Goal: Task Accomplishment & Management: Complete application form

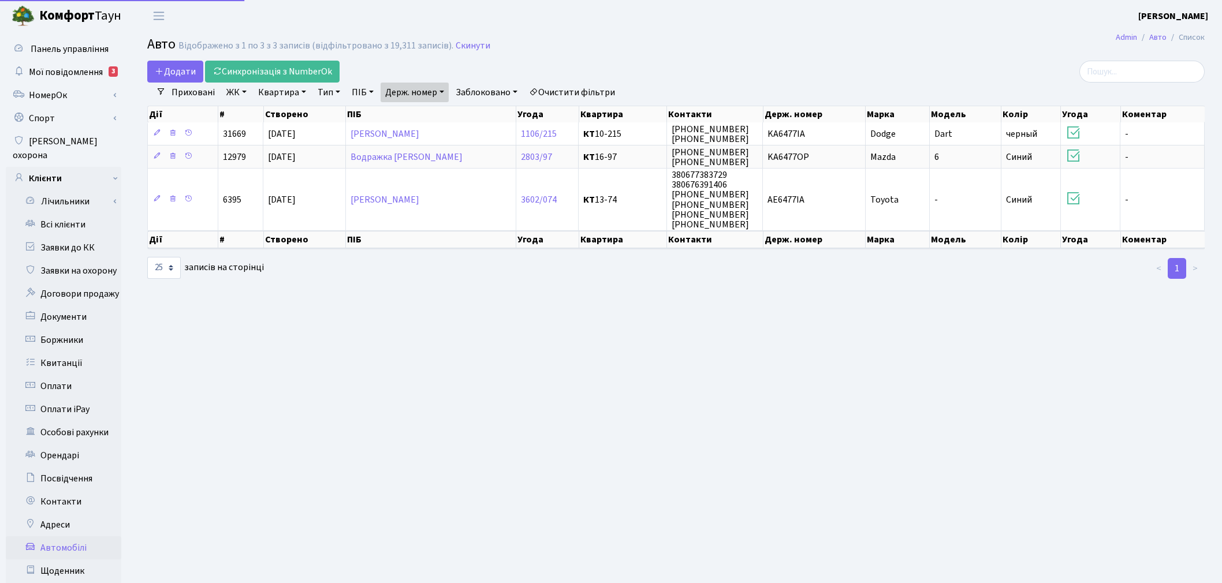
select select "25"
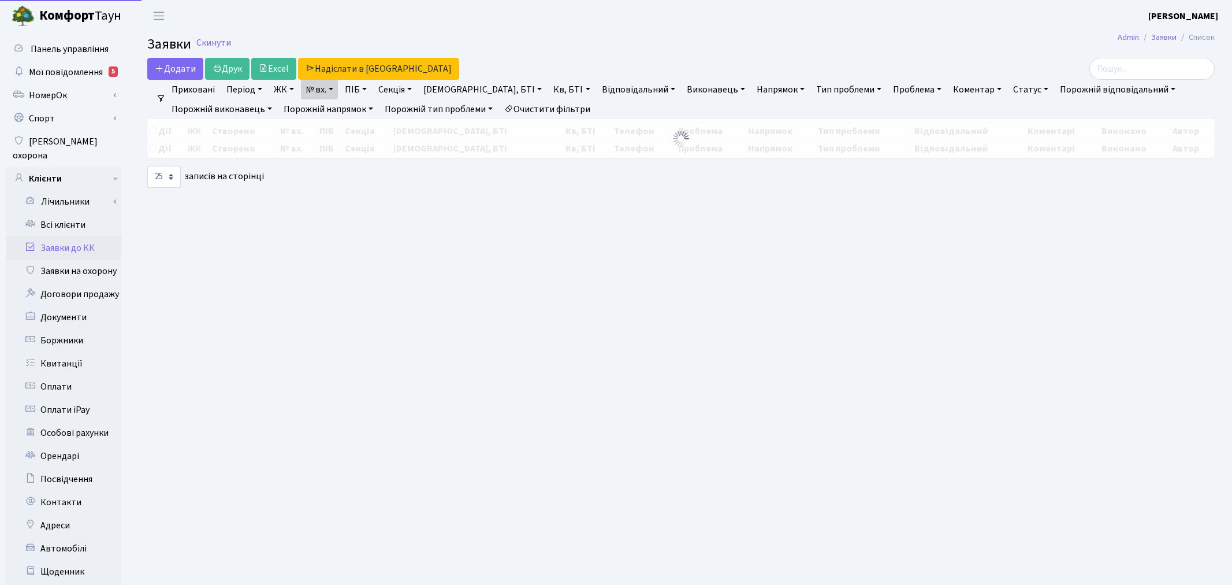
select select "25"
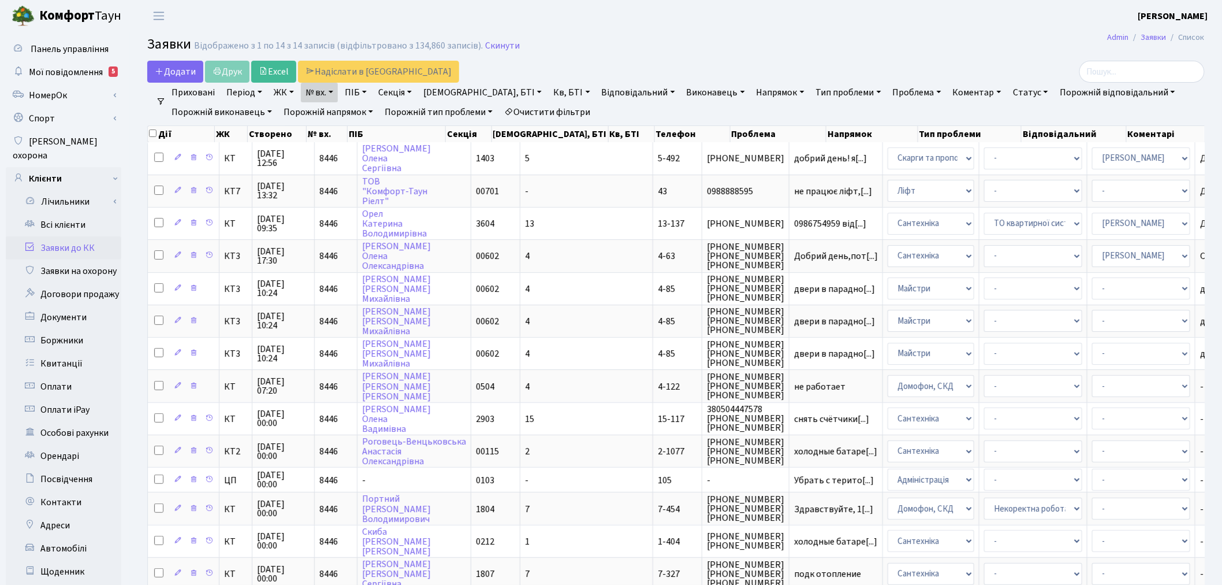
click at [319, 87] on link "№ вх." at bounding box center [319, 93] width 37 height 20
click at [324, 108] on input "8446" at bounding box center [336, 115] width 68 height 22
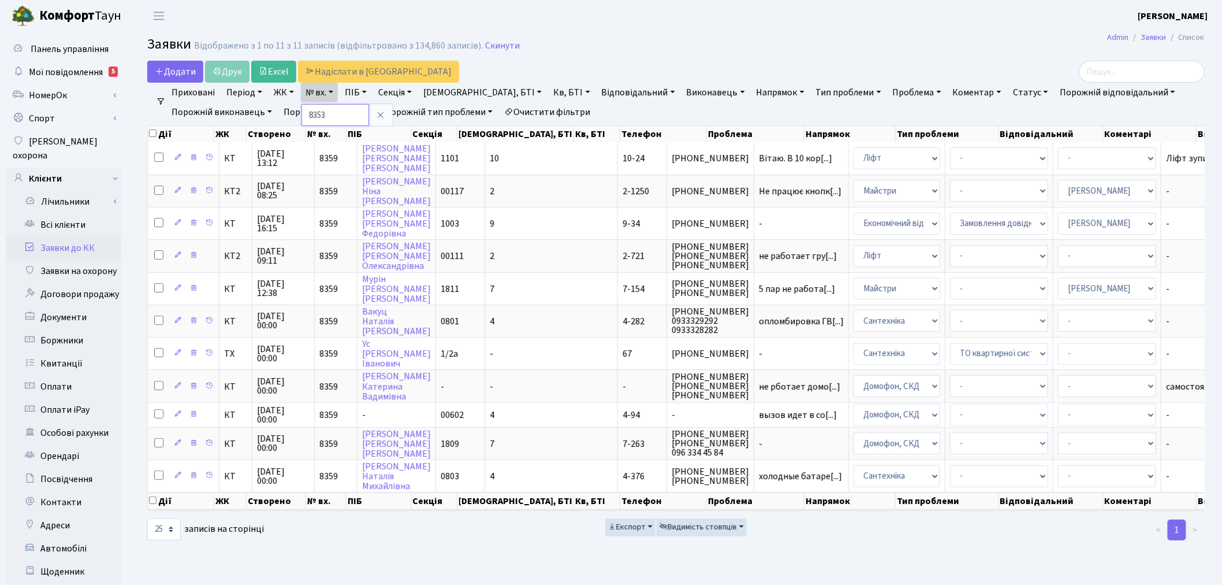
type input "8353"
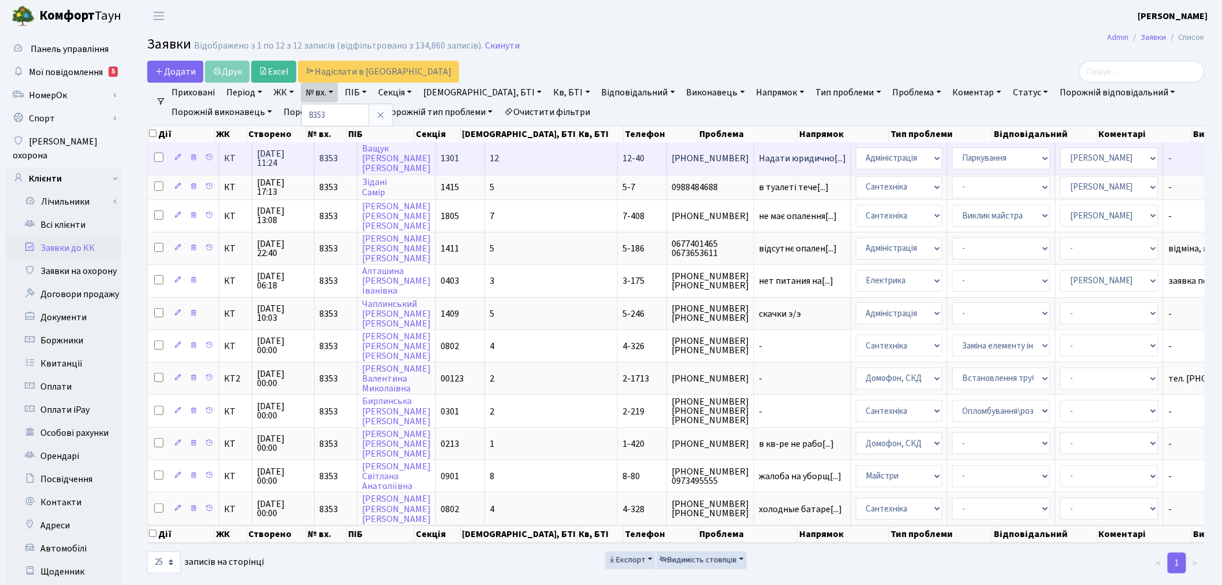
click at [754, 168] on td "Надати юридично[...]" at bounding box center [802, 158] width 97 height 32
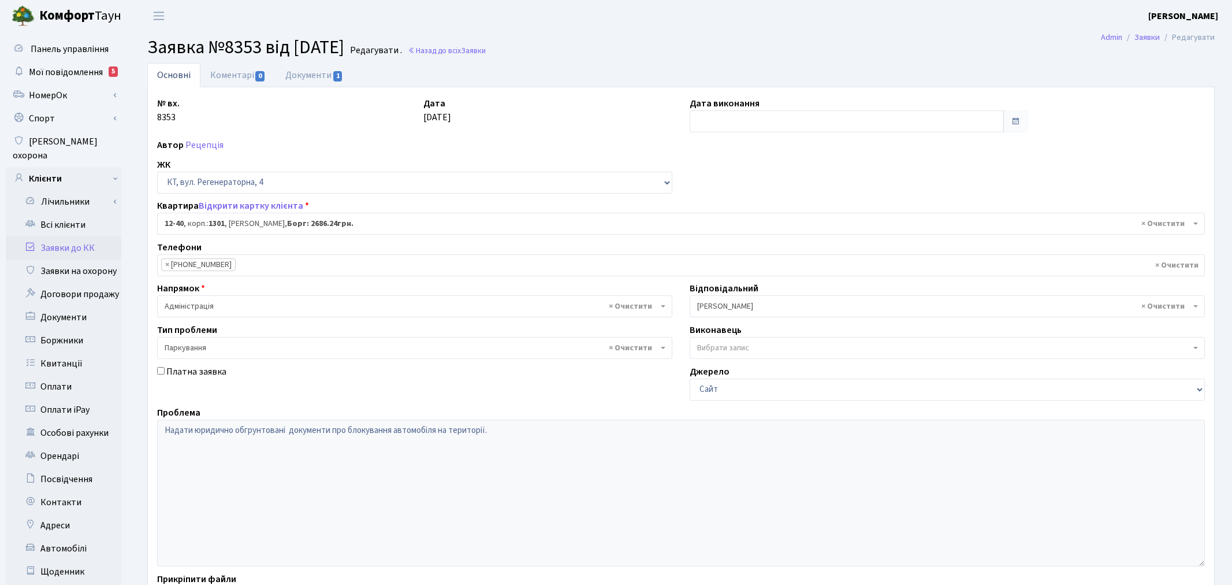
select select "7147"
select select "66"
click at [295, 68] on link "Документи 1" at bounding box center [314, 75] width 77 height 24
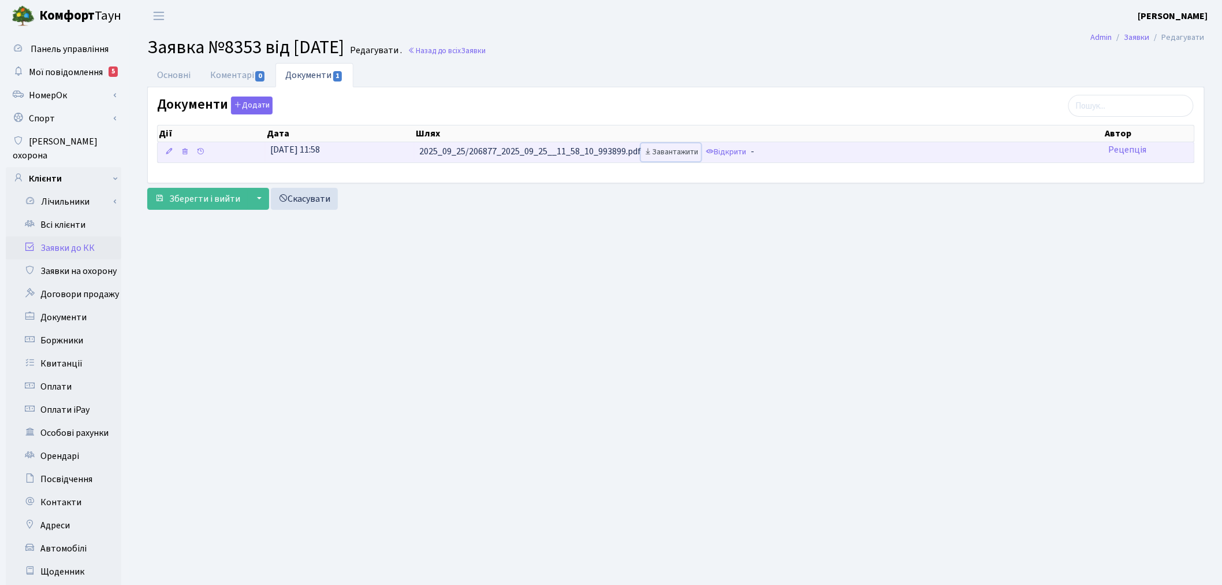
click at [668, 154] on link "Завантажити" at bounding box center [671, 152] width 60 height 18
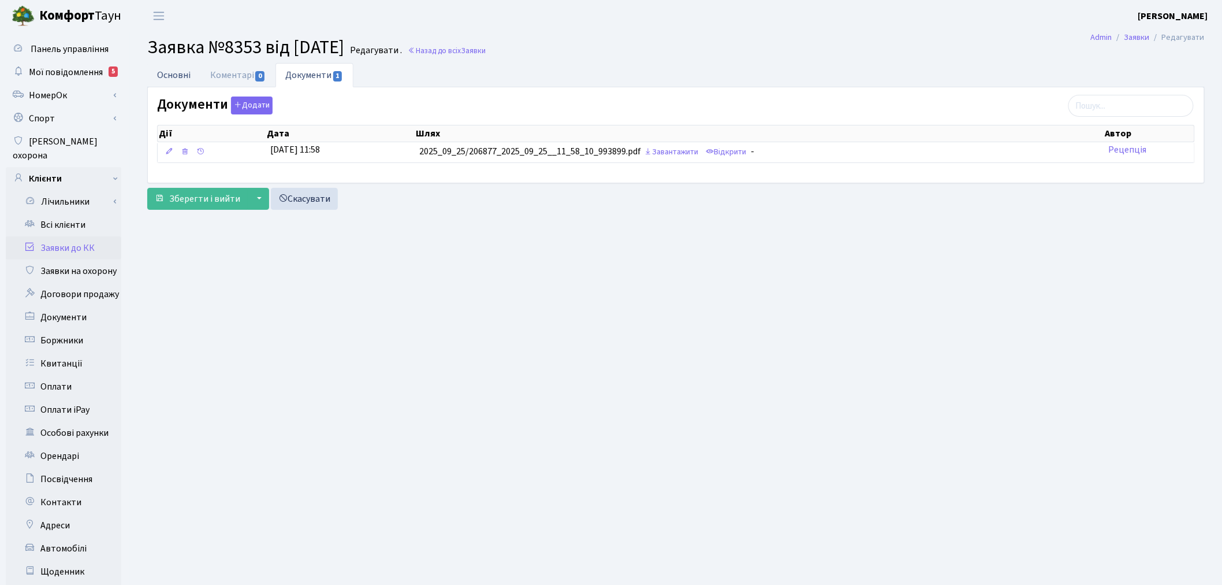
click at [159, 75] on link "Основні" at bounding box center [173, 75] width 53 height 24
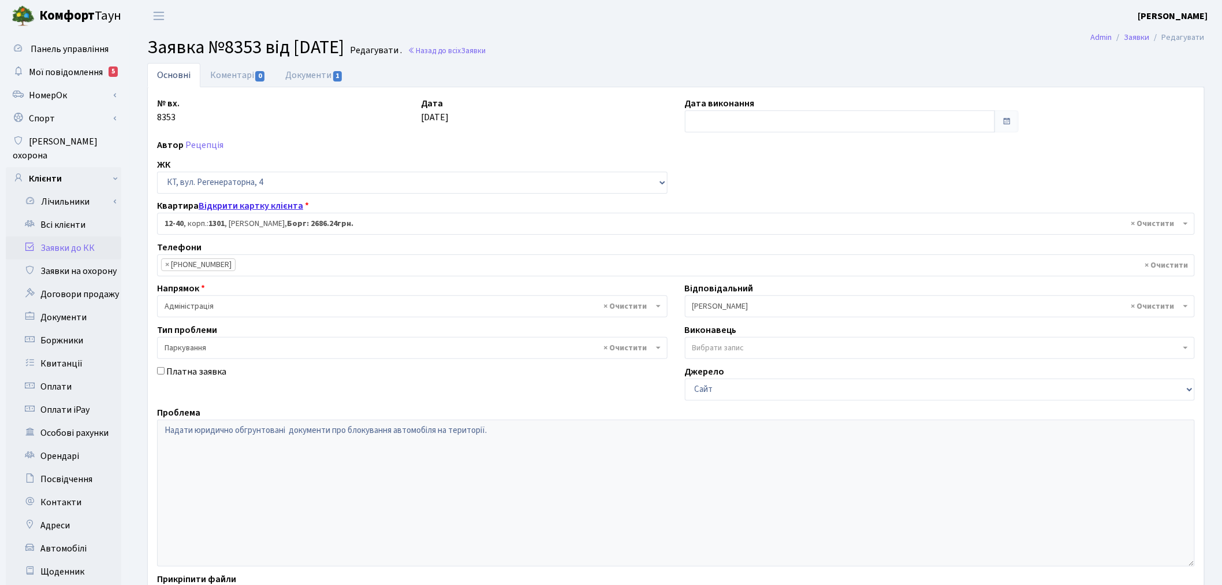
click at [275, 206] on link "Відкрити картку клієнта" at bounding box center [251, 205] width 105 height 13
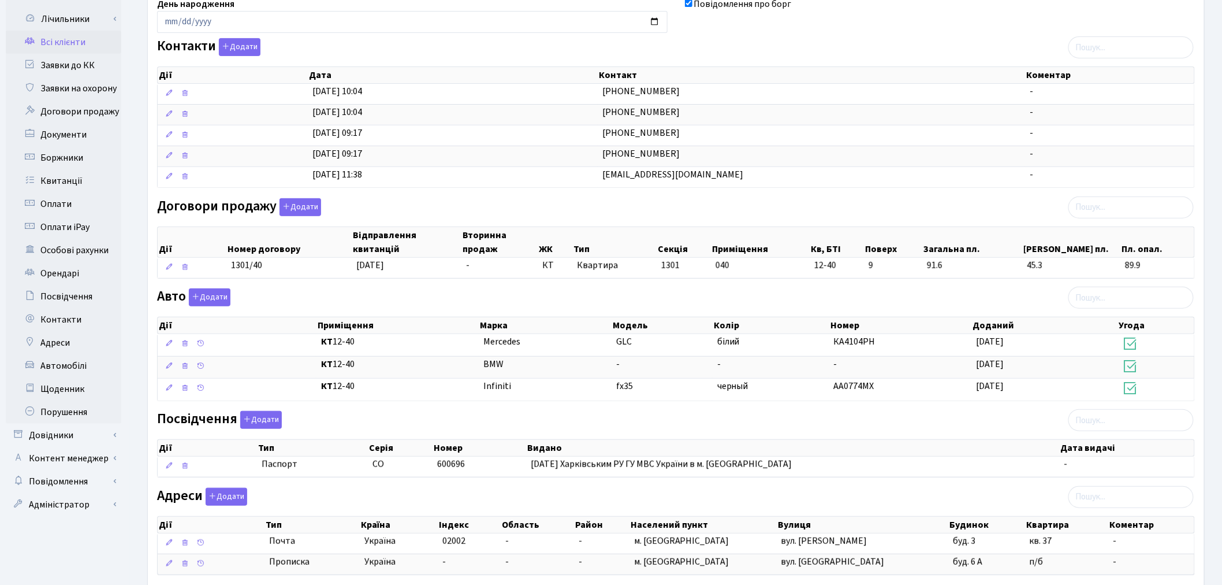
scroll to position [192, 0]
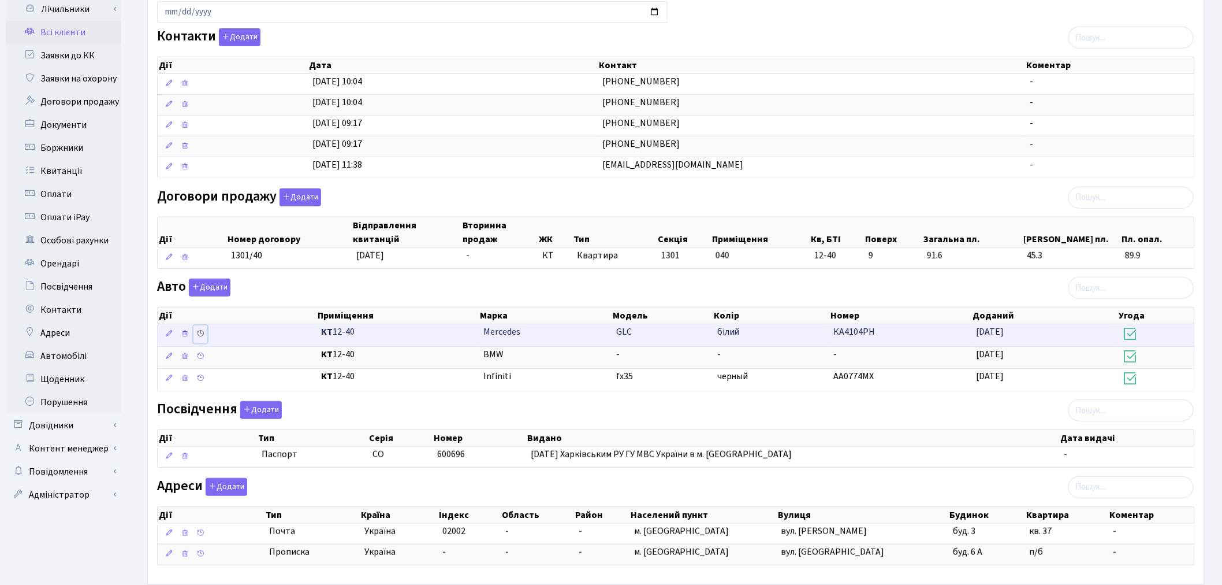
click at [203, 337] on icon at bounding box center [200, 333] width 8 height 8
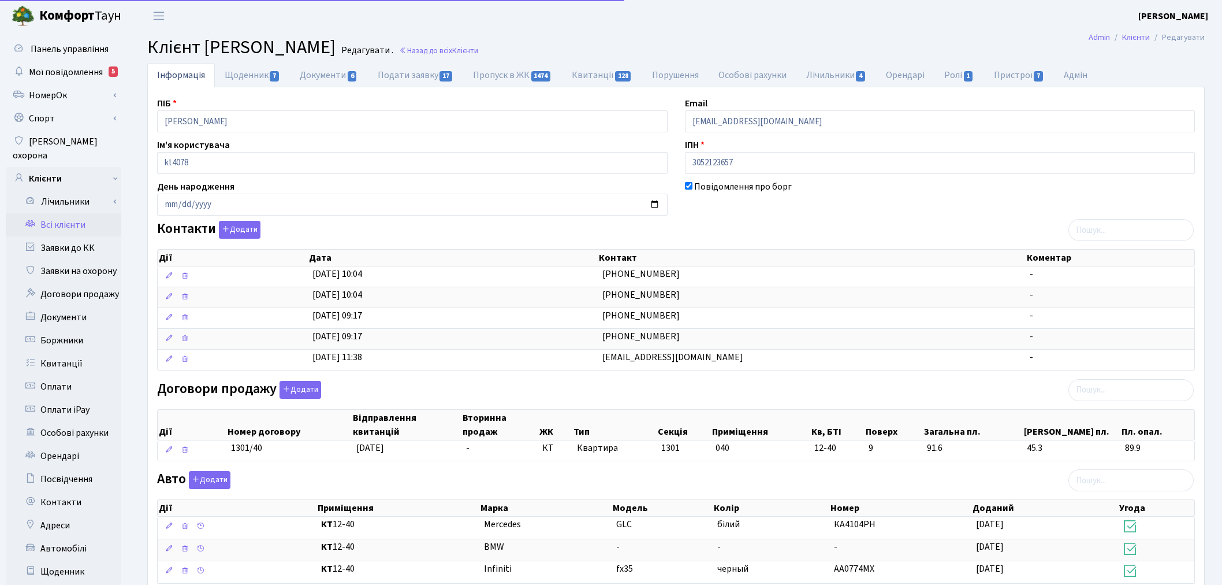
scroll to position [134, 0]
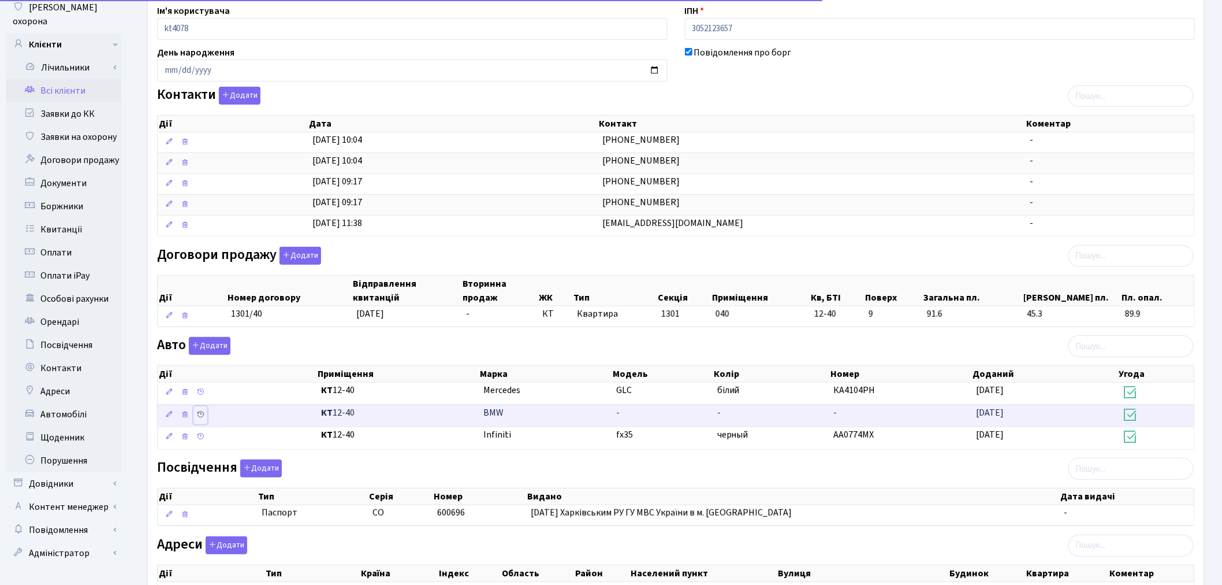
click at [199, 416] on icon at bounding box center [200, 414] width 8 height 8
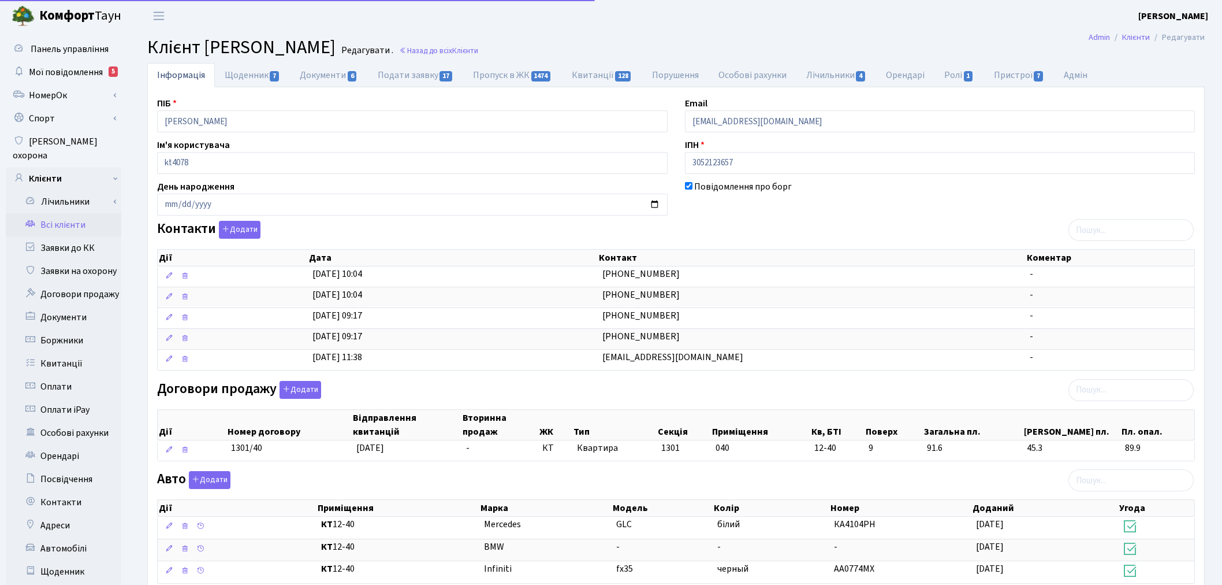
scroll to position [134, 0]
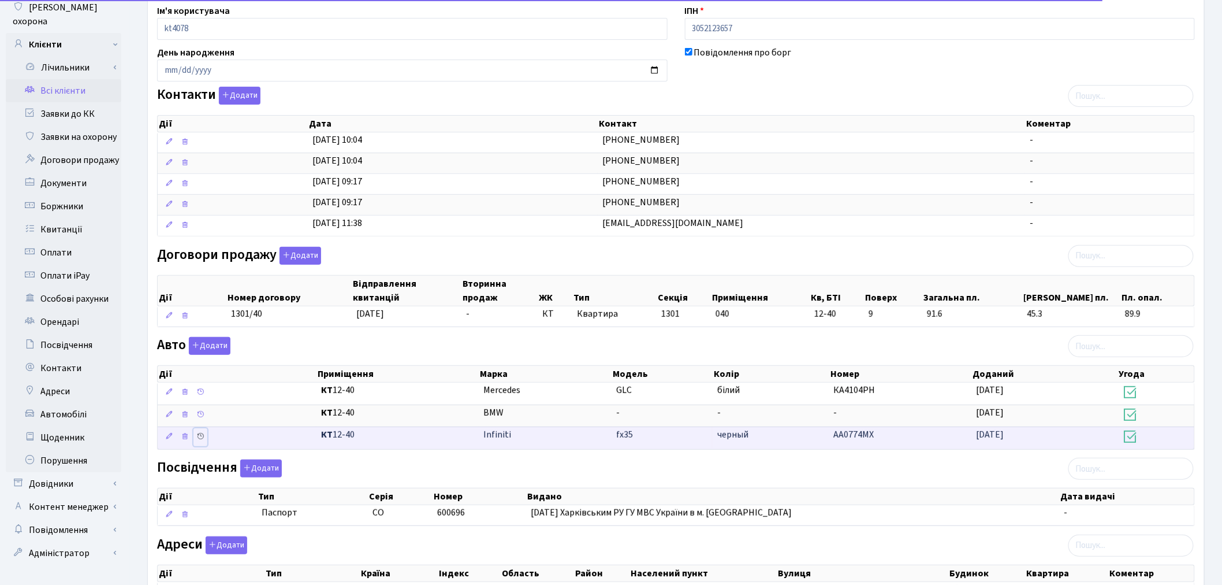
click at [200, 437] on icon at bounding box center [200, 436] width 8 height 8
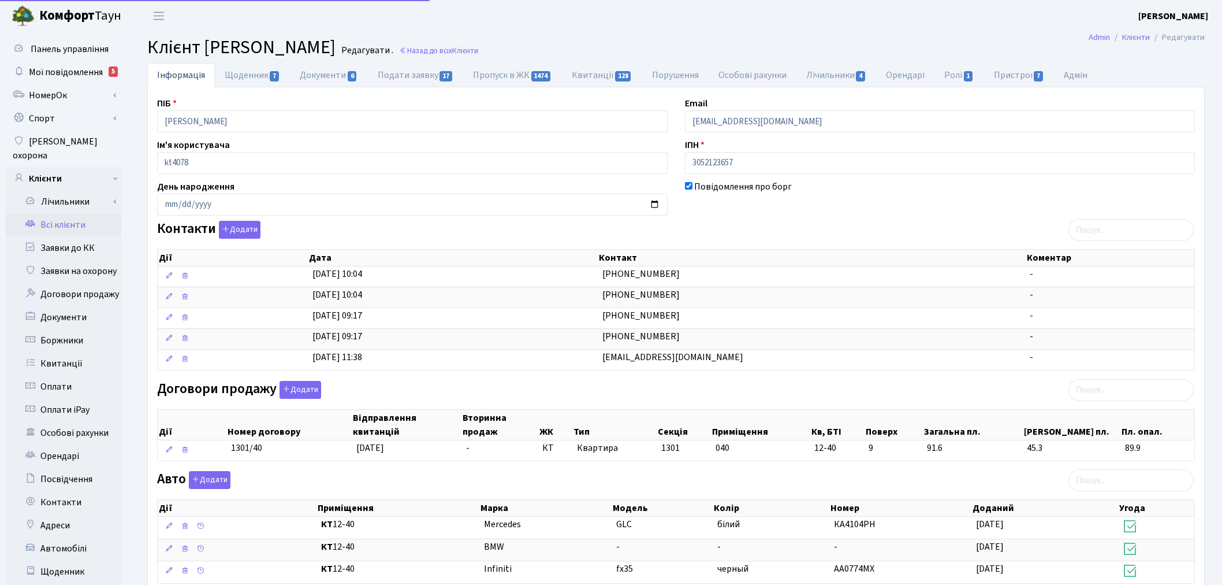
scroll to position [134, 0]
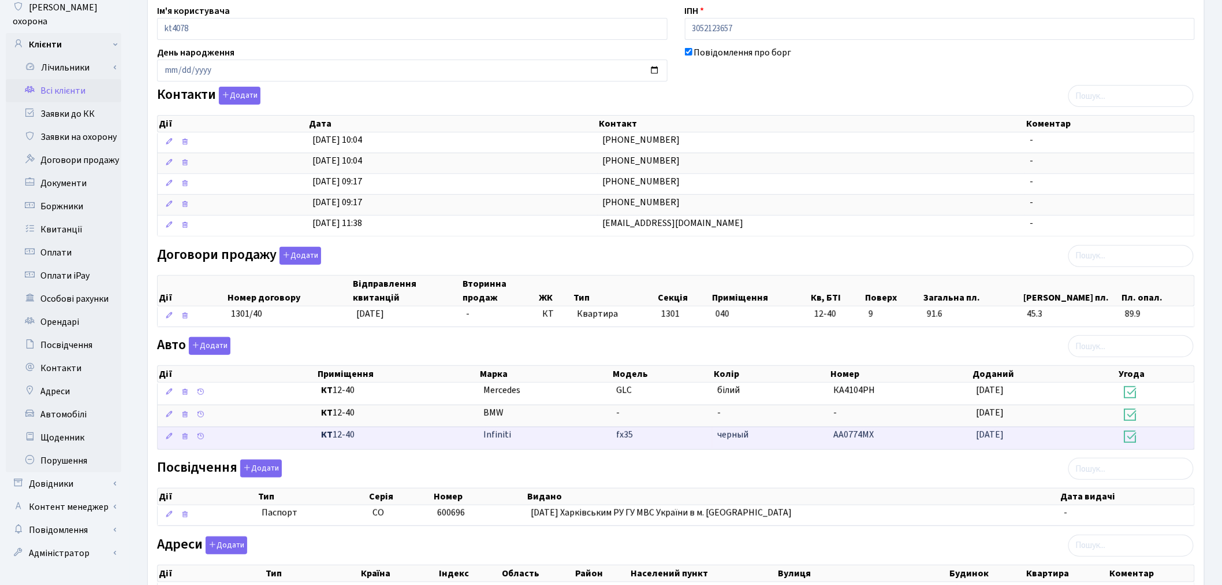
drag, startPoint x: 871, startPoint y: 437, endPoint x: 833, endPoint y: 434, distance: 38.2
click at [831, 434] on td "AA0774MX" at bounding box center [901, 437] width 142 height 23
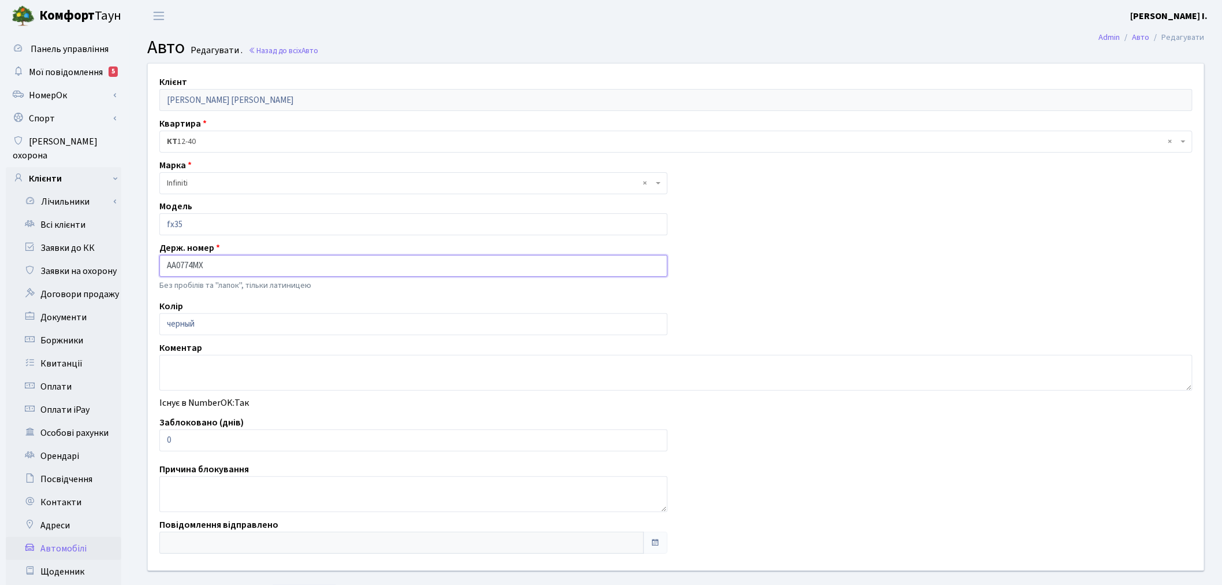
drag, startPoint x: 215, startPoint y: 260, endPoint x: 158, endPoint y: 263, distance: 57.3
click at [158, 263] on div "Держ. номер AA0774MX Без пробілів та "лапок", тільки латиницею" at bounding box center [414, 267] width 526 height 53
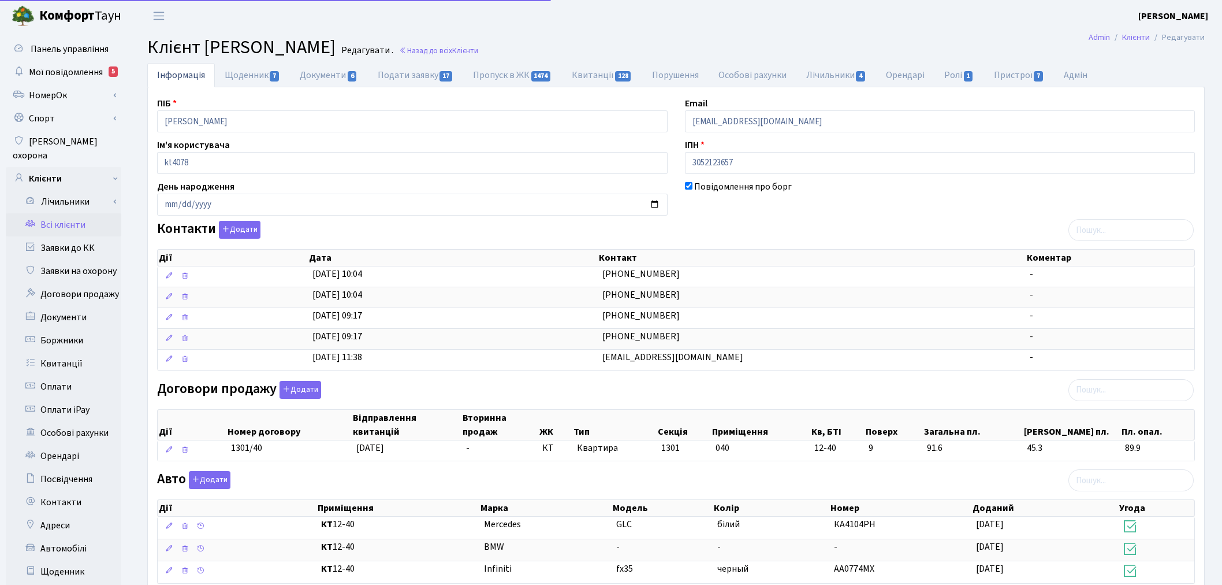
scroll to position [113, 0]
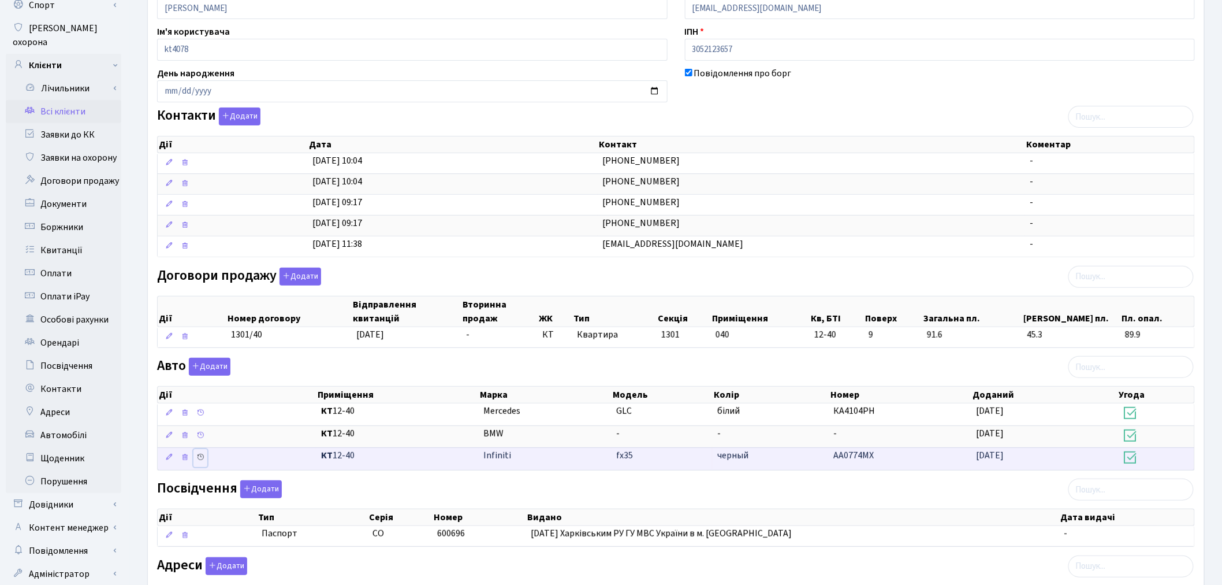
click at [201, 459] on icon at bounding box center [200, 457] width 8 height 8
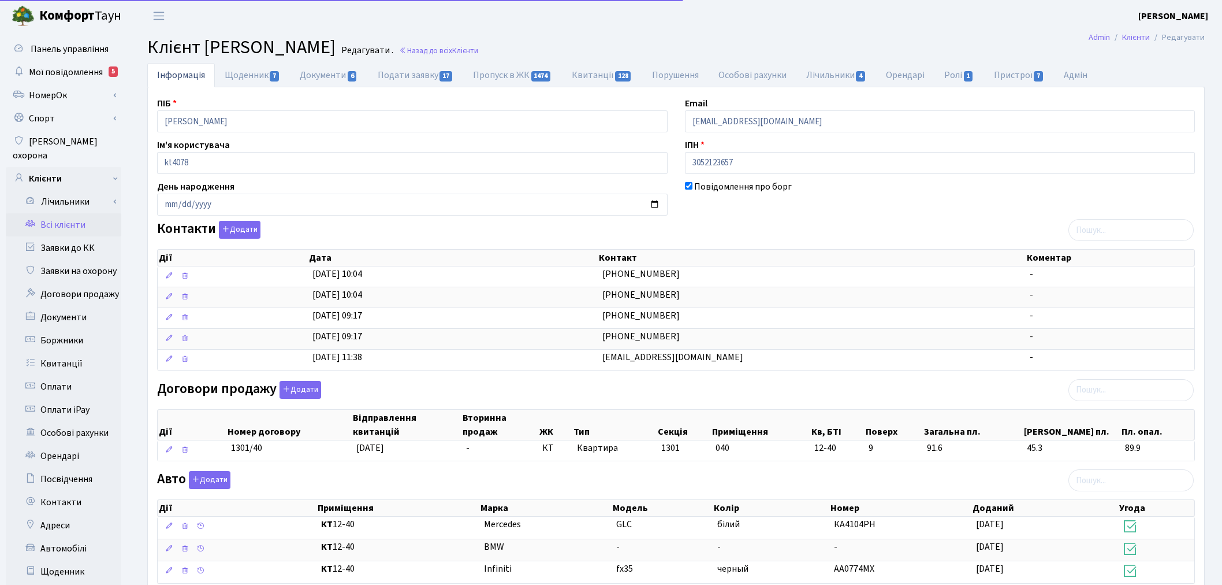
scroll to position [113, 0]
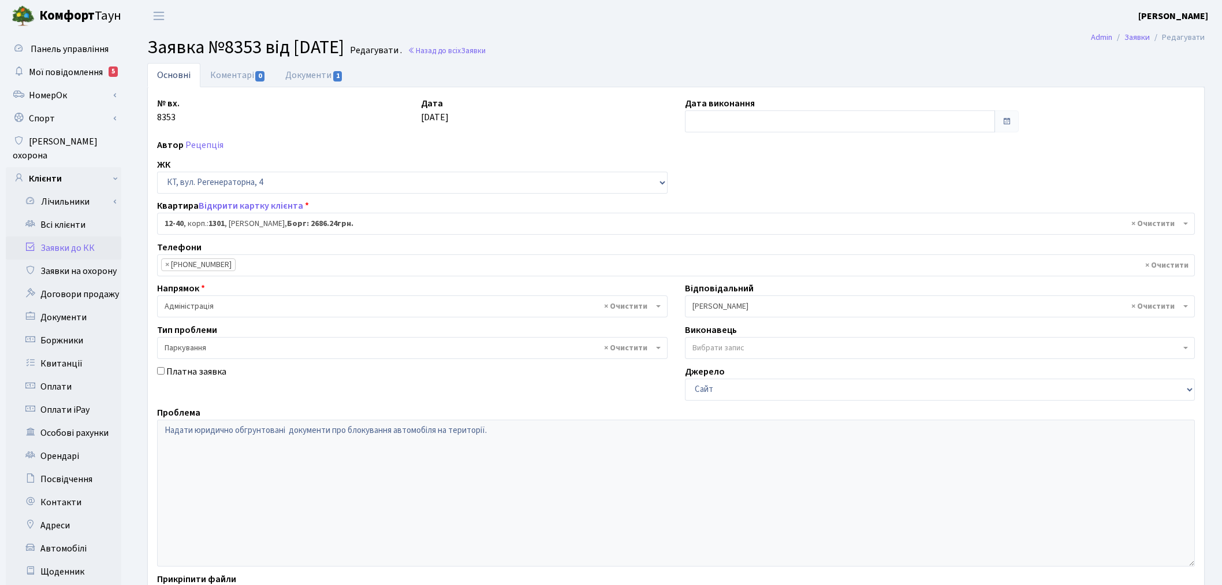
select select "7147"
select select "66"
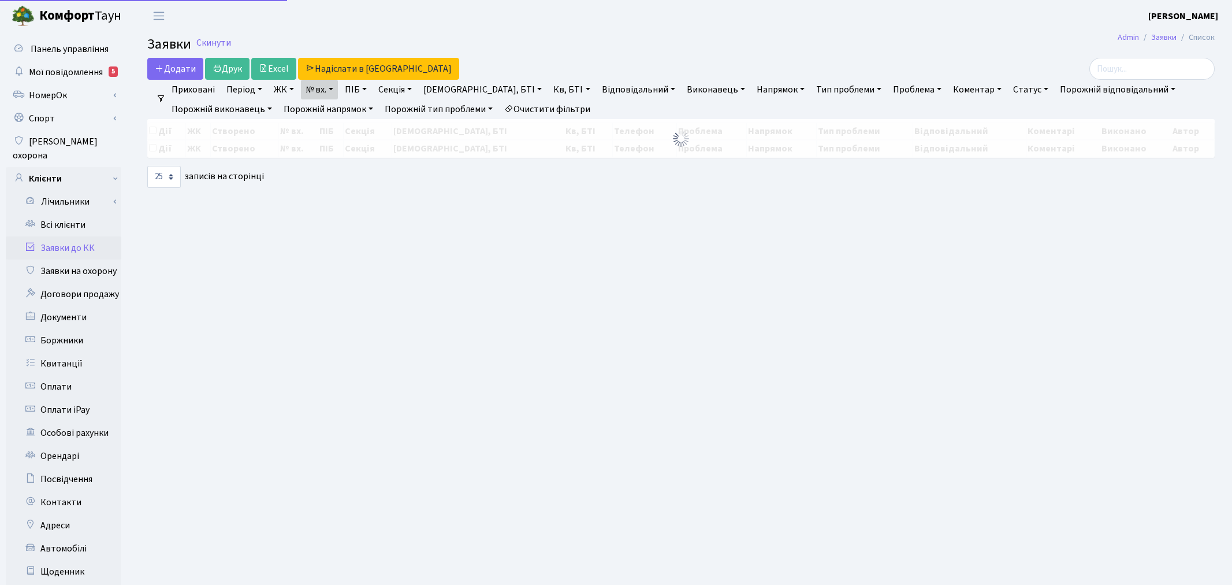
select select "25"
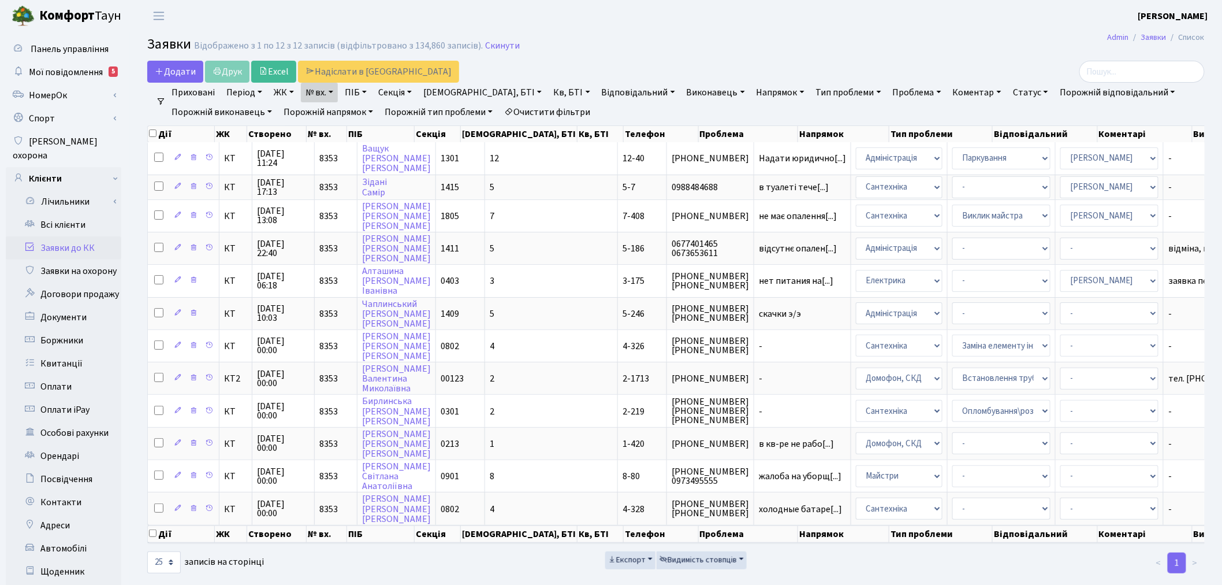
click at [332, 91] on link "№ вх." at bounding box center [319, 93] width 37 height 20
click at [339, 114] on input "8353" at bounding box center [336, 115] width 68 height 22
type input "8309"
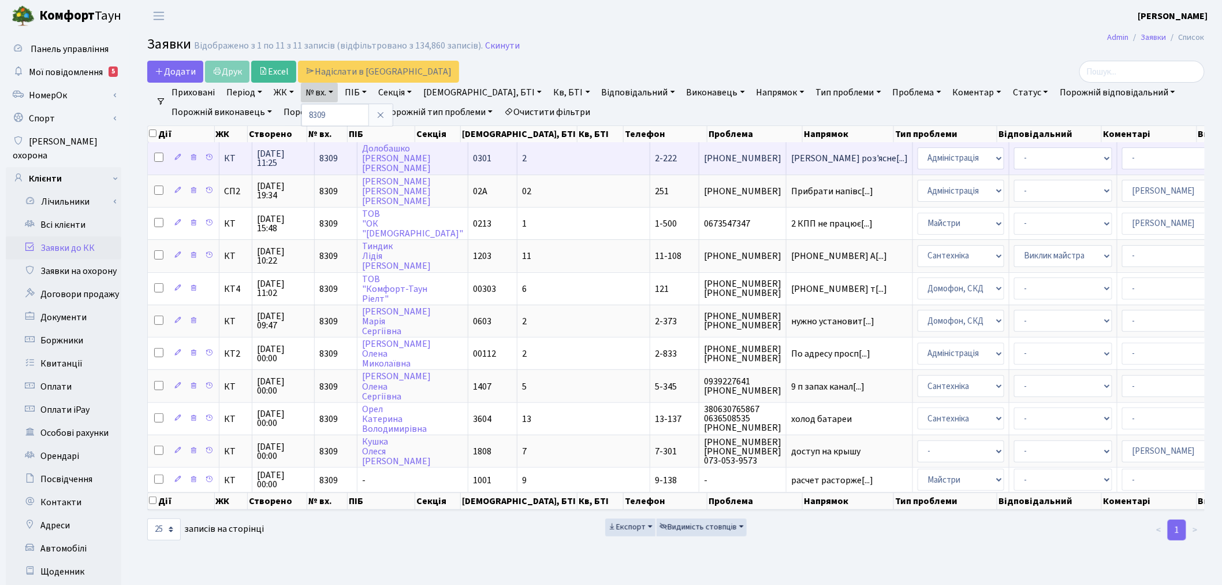
click at [787, 151] on td "Надати роз'ясне[...]" at bounding box center [850, 158] width 127 height 32
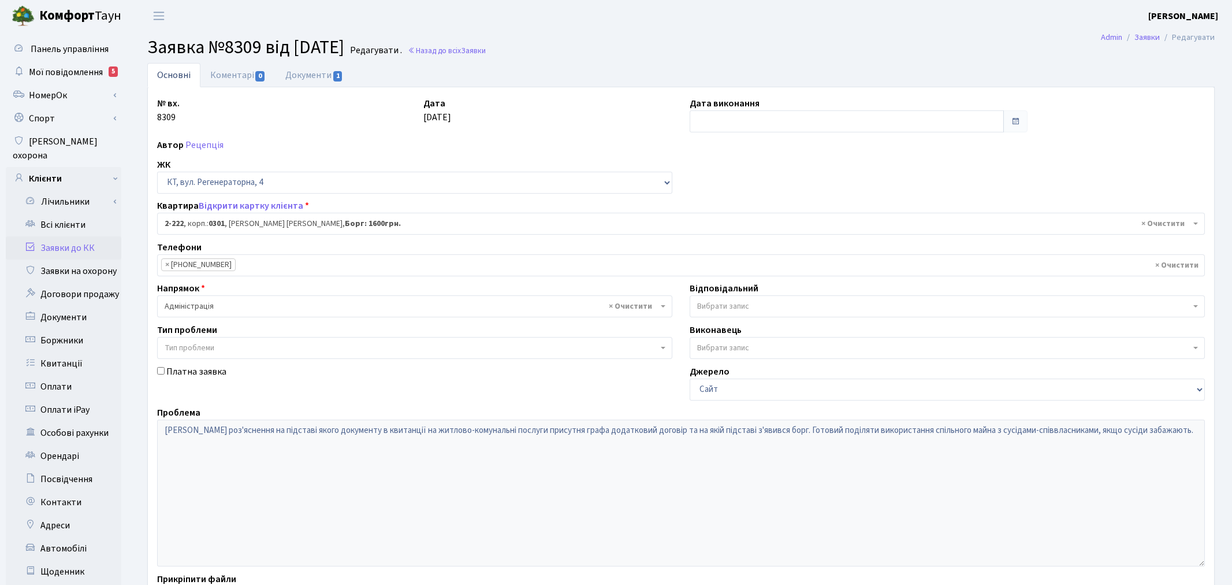
select select "487"
click at [328, 81] on link "Документи 1" at bounding box center [314, 75] width 77 height 24
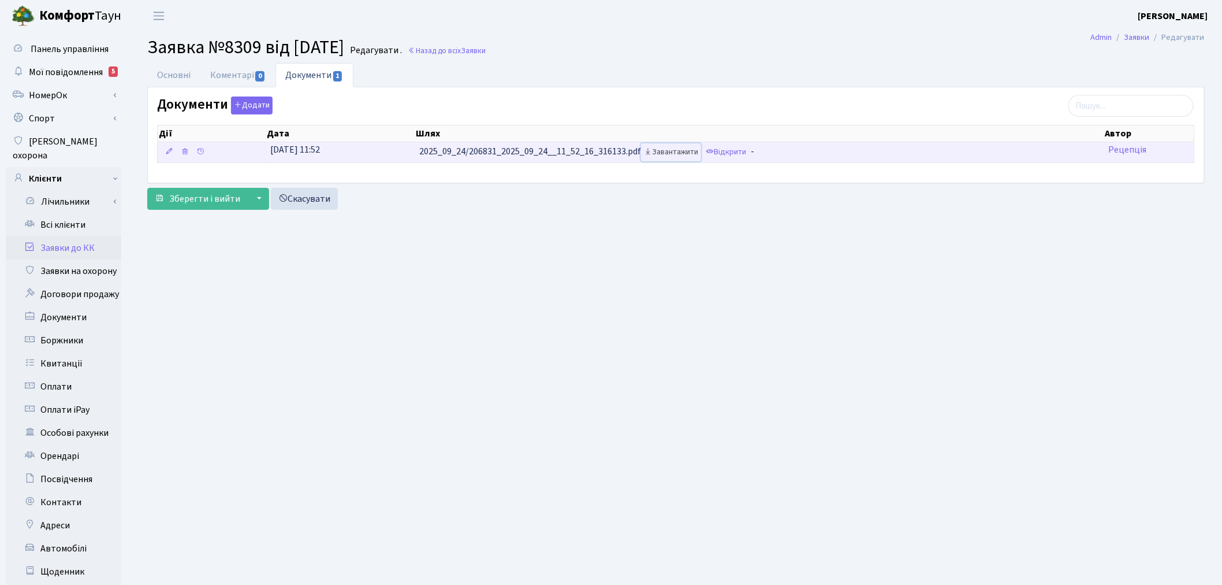
click at [680, 151] on link "Завантажити" at bounding box center [671, 152] width 60 height 18
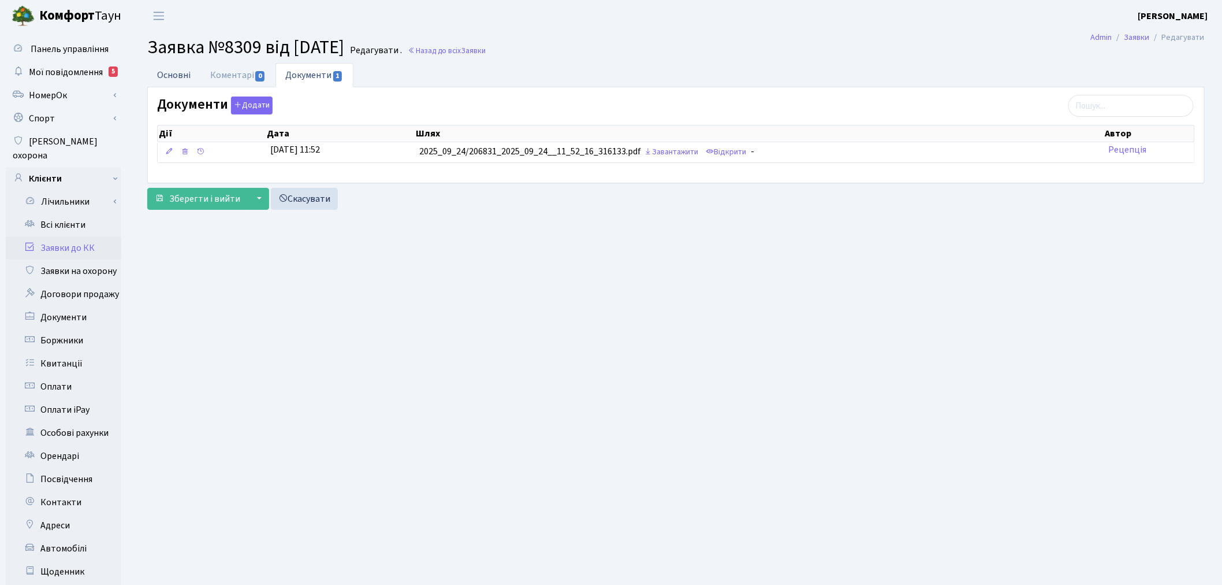
click at [181, 83] on link "Основні" at bounding box center [173, 75] width 53 height 24
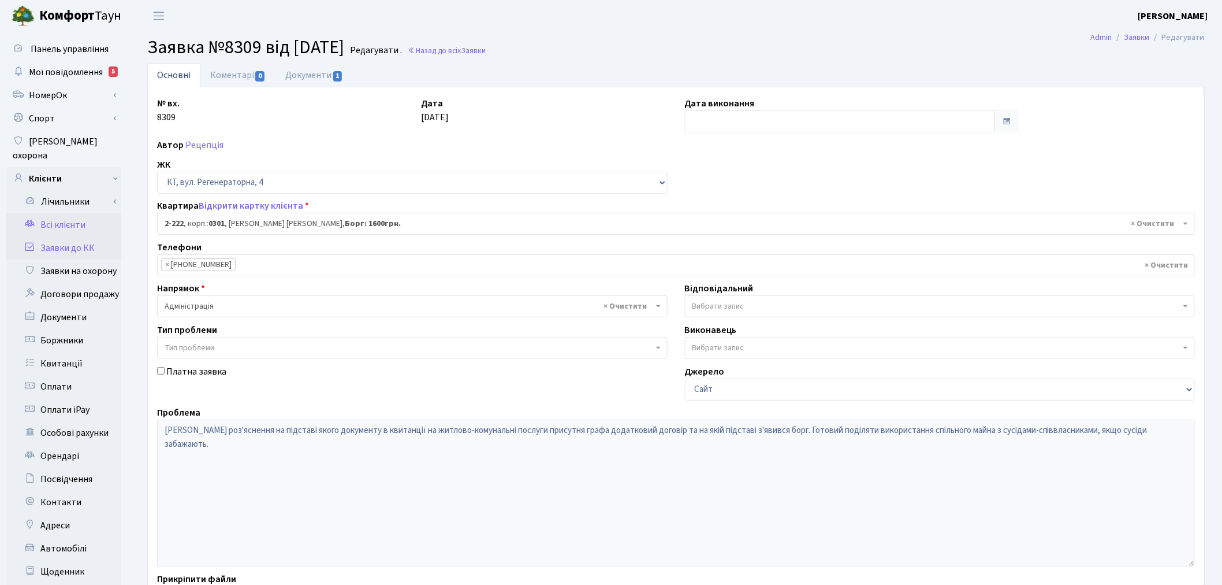
click at [66, 221] on link "Всі клієнти" at bounding box center [64, 224] width 116 height 23
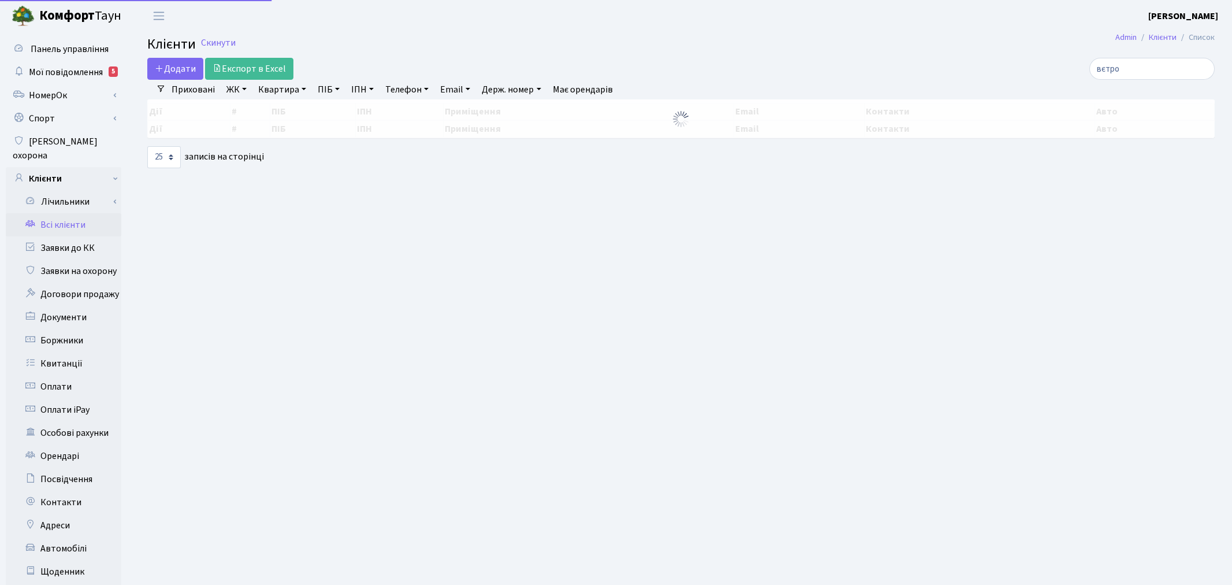
select select "25"
click at [69, 236] on link "Заявки до КК" at bounding box center [64, 247] width 116 height 23
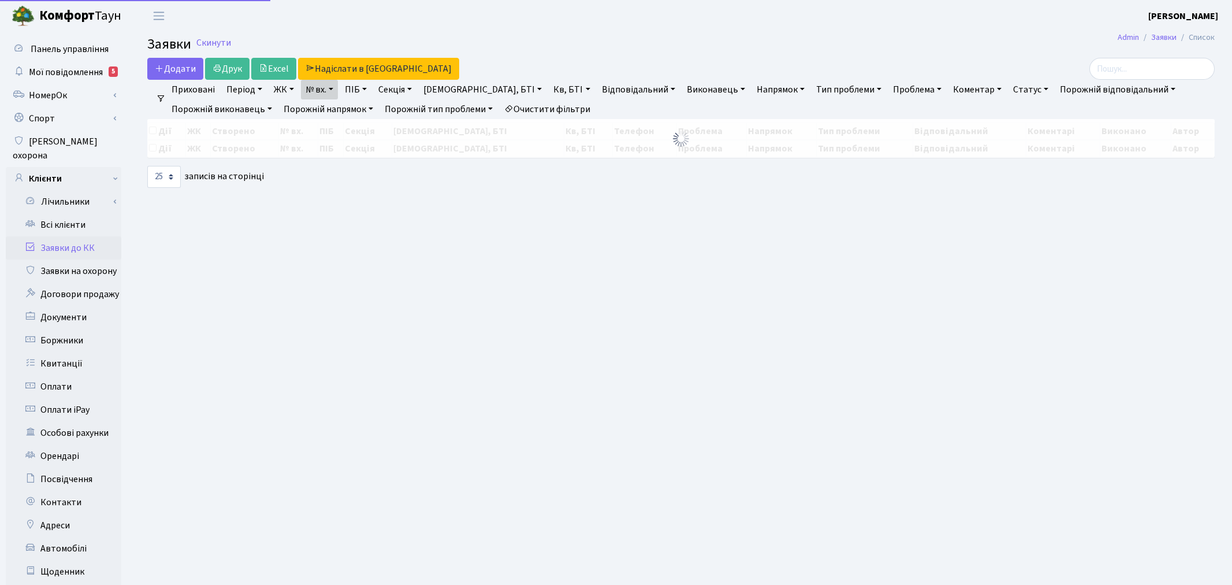
select select "25"
click at [336, 91] on link "№ вх." at bounding box center [319, 90] width 37 height 20
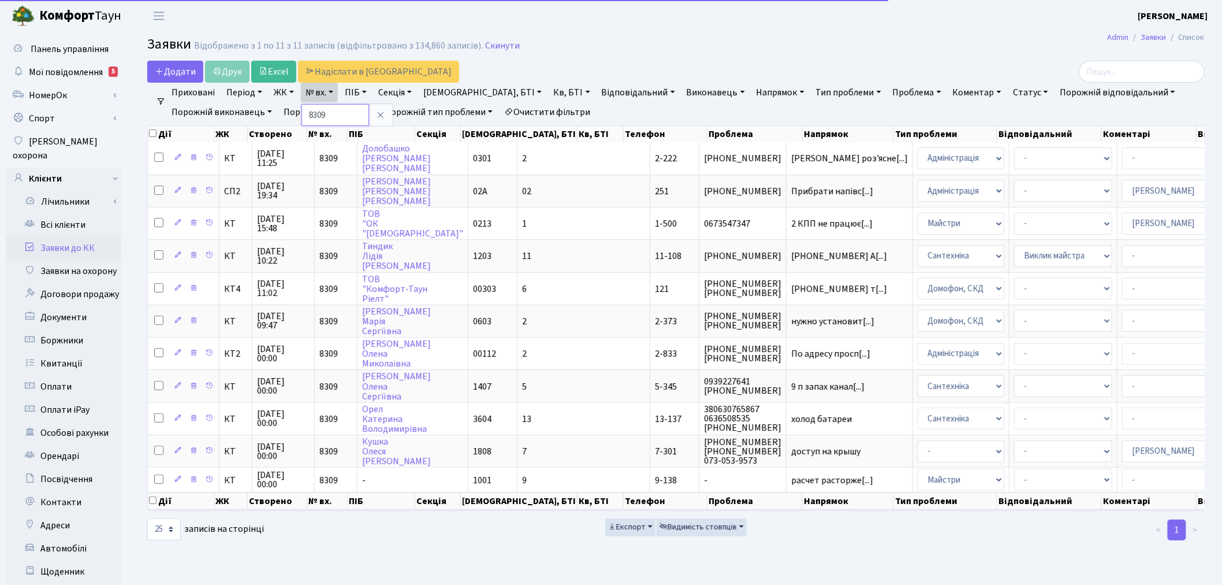
click at [332, 107] on input "8309" at bounding box center [336, 115] width 68 height 22
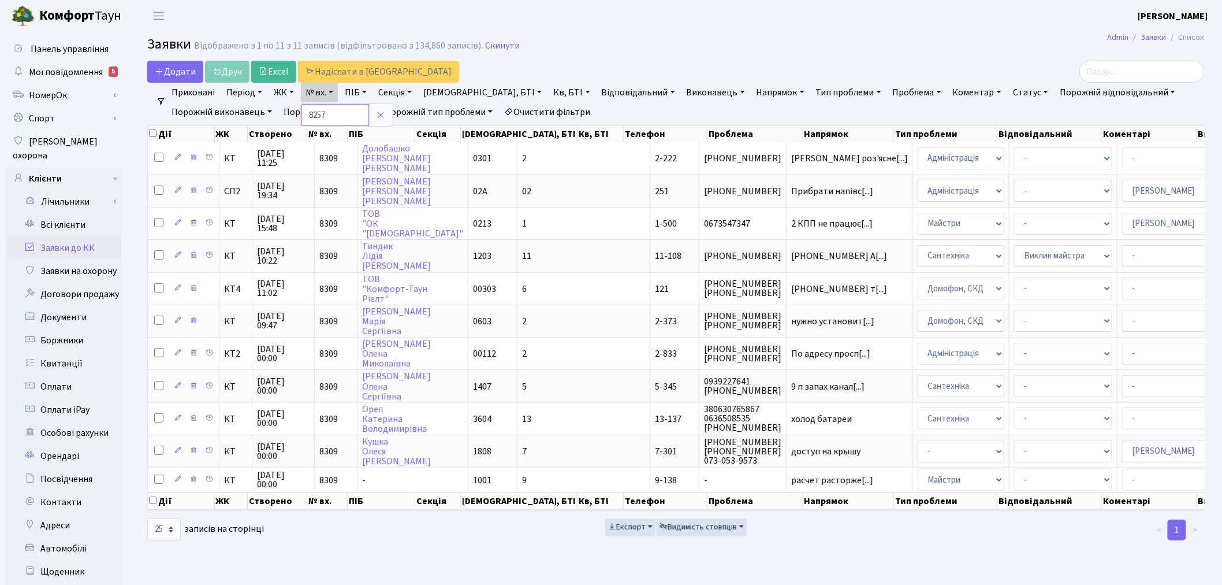
type input "8257"
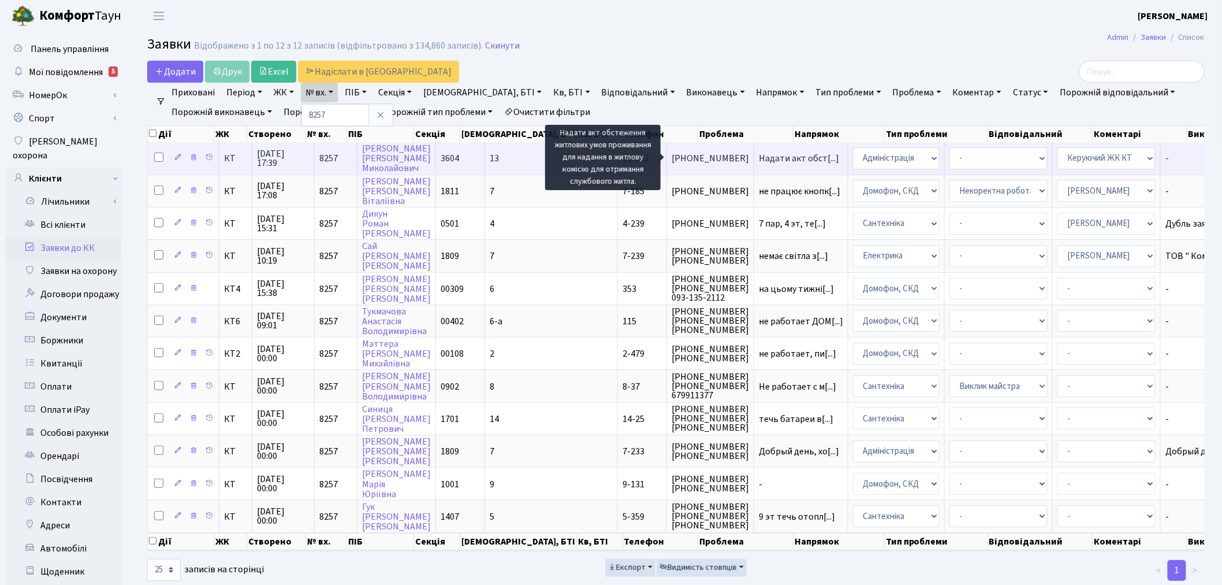
click at [759, 157] on span "Надати акт обст[...]" at bounding box center [799, 158] width 80 height 13
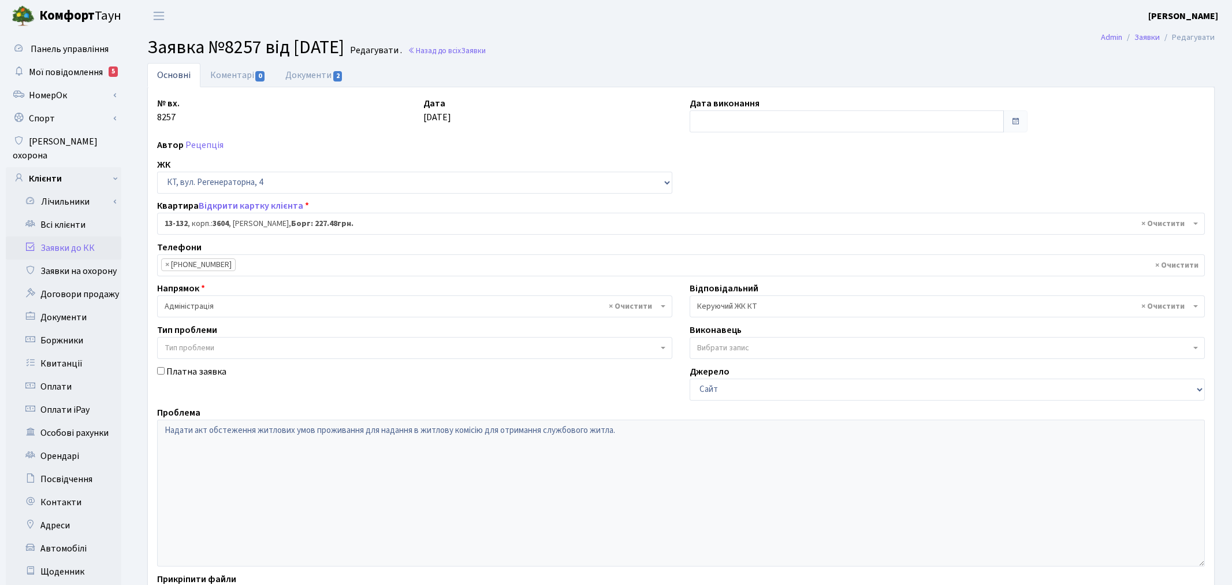
select select "7778"
click at [332, 74] on link "Документи 2" at bounding box center [314, 75] width 77 height 24
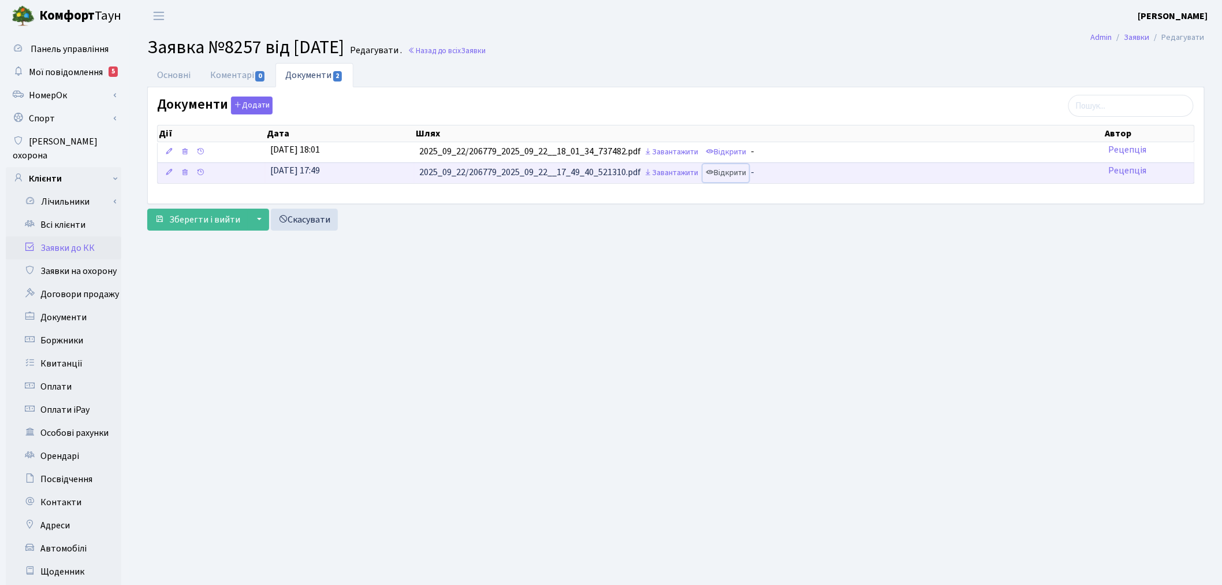
click at [720, 166] on link "Відкрити" at bounding box center [726, 173] width 46 height 18
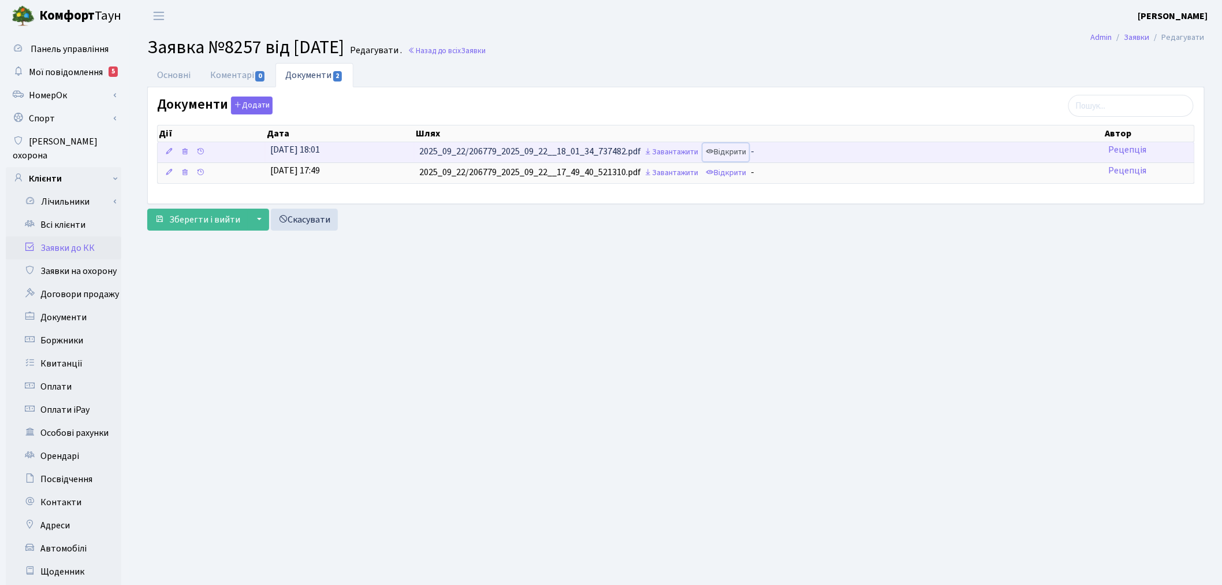
click at [724, 147] on link "Відкрити" at bounding box center [726, 152] width 46 height 18
click at [678, 152] on link "Завантажити" at bounding box center [671, 152] width 60 height 18
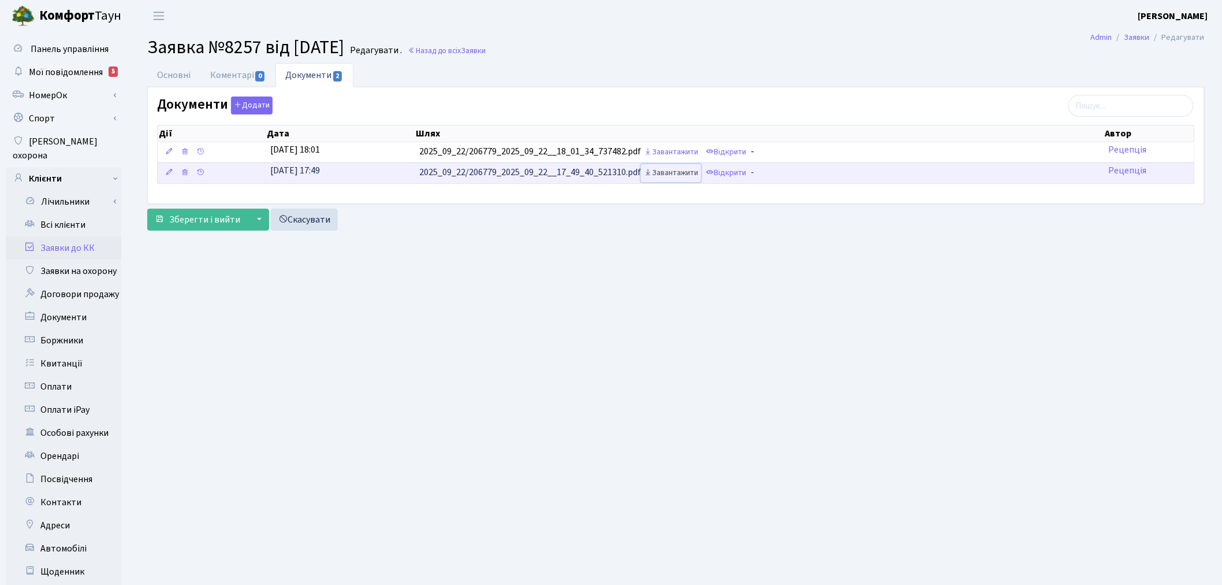
click at [697, 176] on link "Завантажити" at bounding box center [671, 173] width 60 height 18
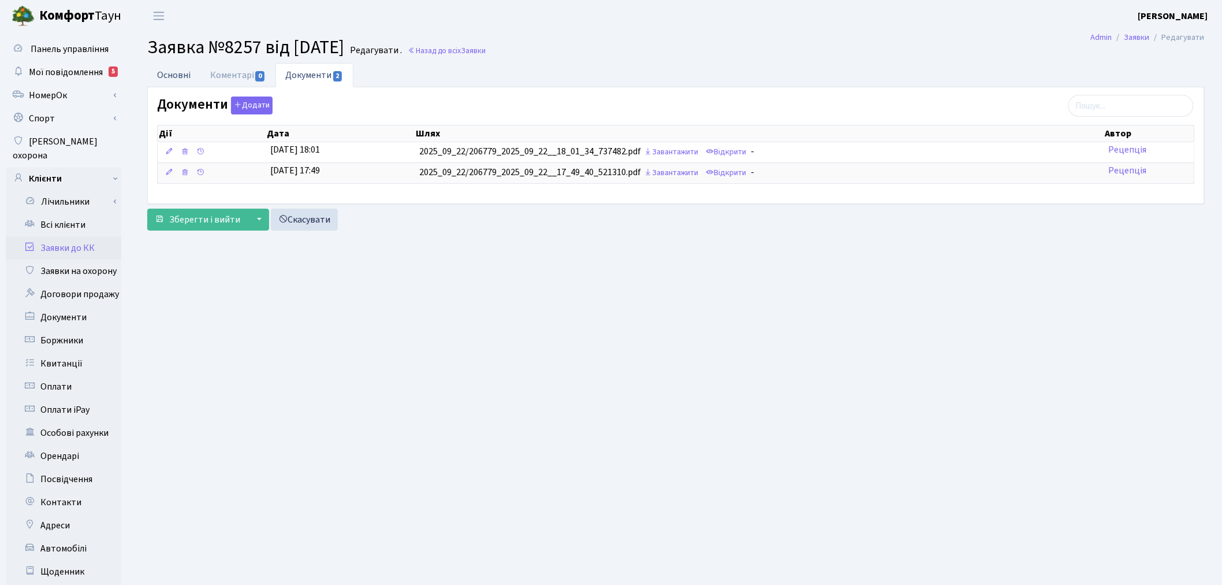
click at [188, 74] on link "Основні" at bounding box center [173, 75] width 53 height 24
